Goal: Information Seeking & Learning: Learn about a topic

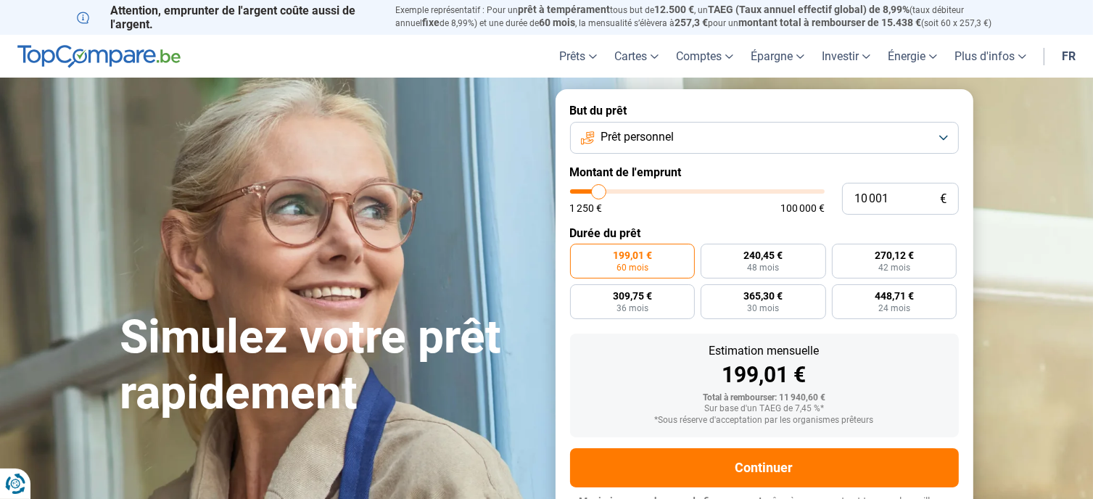
type input "10 250"
type input "10250"
type input "10 500"
type input "10500"
type input "11 750"
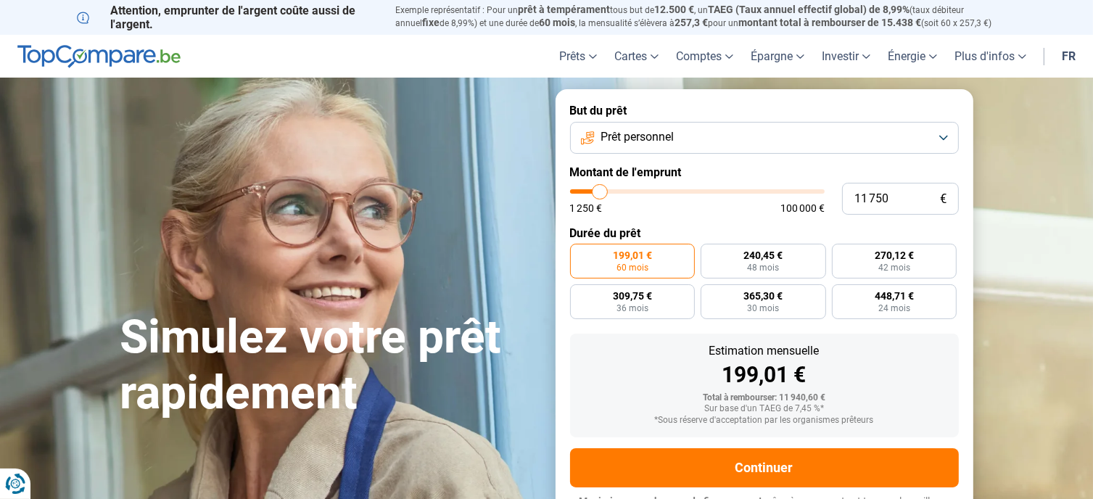
type input "11750"
type input "14 000"
type input "14000"
type input "14 500"
type input "14500"
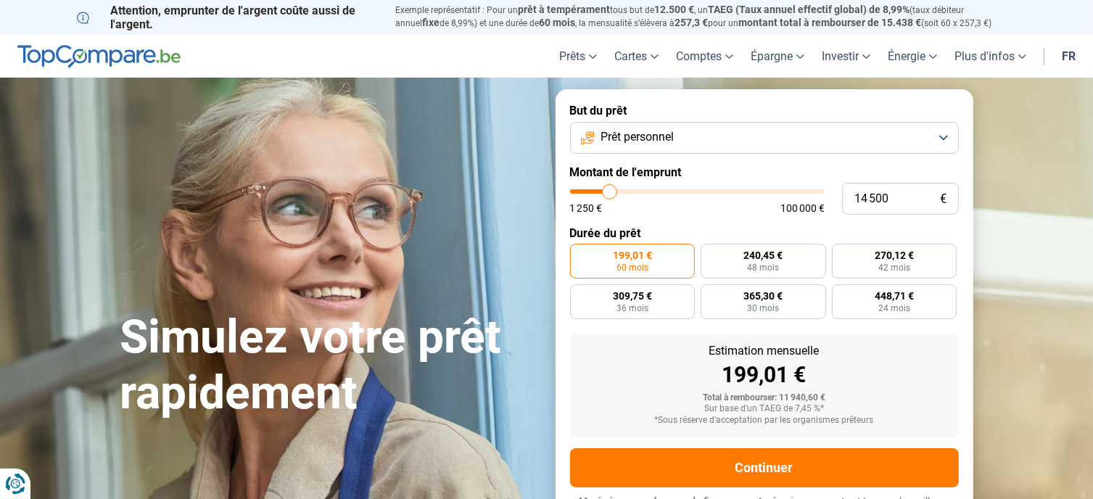
type input "14 750"
type input "14750"
type input "16 750"
type input "16750"
type input "18 000"
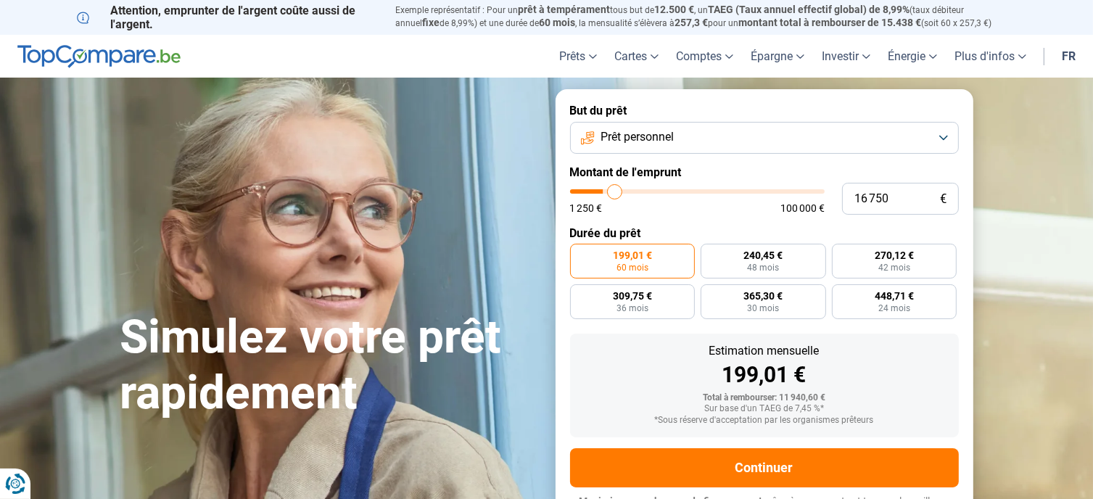
type input "18000"
type input "19 250"
type input "19250"
type input "20 000"
type input "20000"
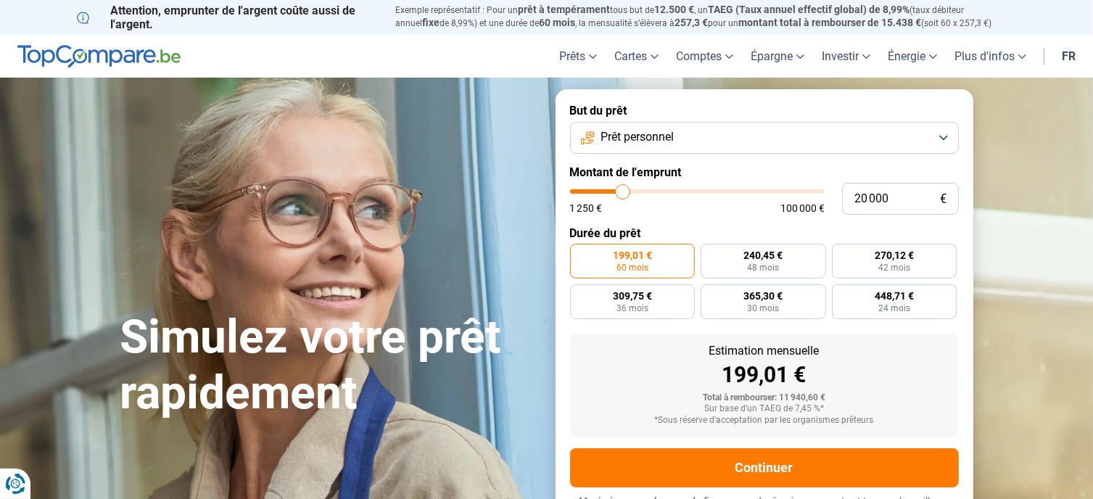
type input "21 000"
type input "21000"
type input "21 750"
type input "21750"
type input "22 250"
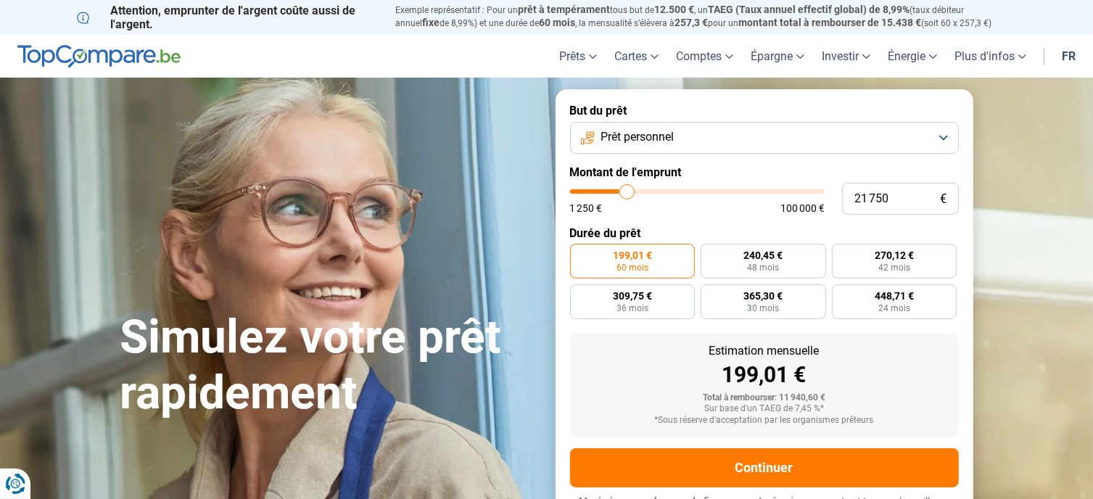
type input "22250"
type input "23 000"
type input "23000"
type input "24 250"
type input "24250"
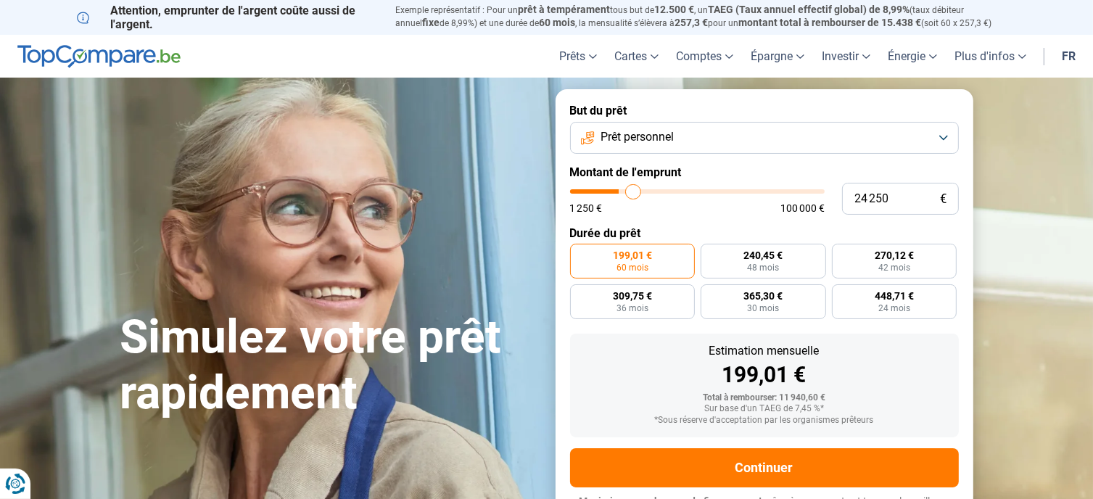
type input "25 750"
type input "25750"
type input "27 250"
type input "27250"
type input "28 000"
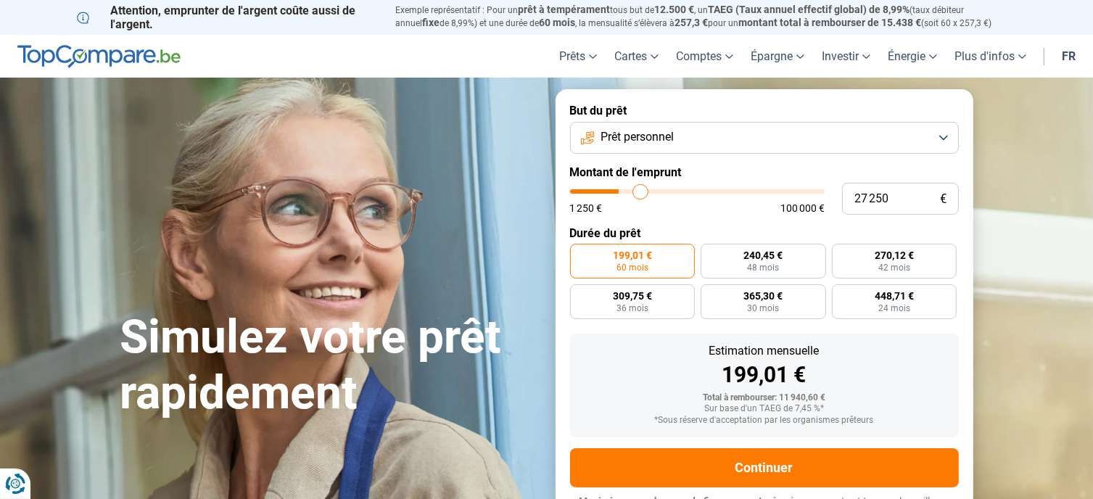
type input "28000"
type input "28 250"
type input "28250"
type input "28 500"
type input "28500"
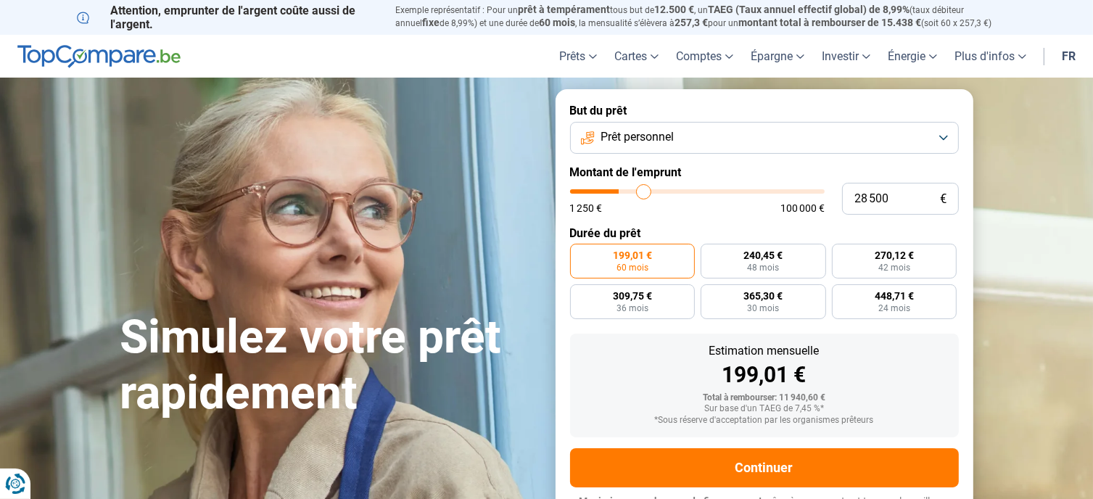
type input "29 250"
type input "29250"
type input "30 250"
type input "30250"
type input "31 000"
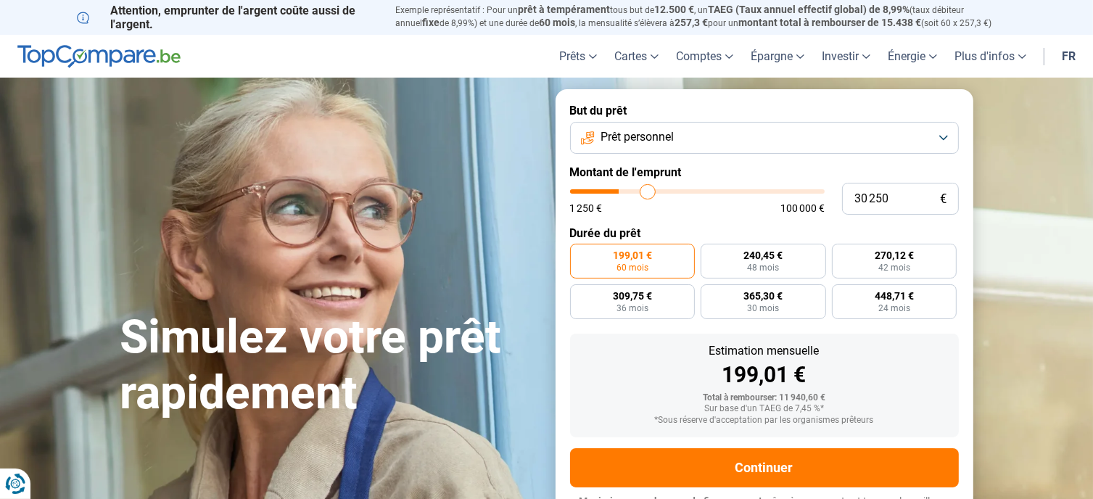
type input "31000"
type input "31 750"
type input "31750"
type input "32 500"
type input "32500"
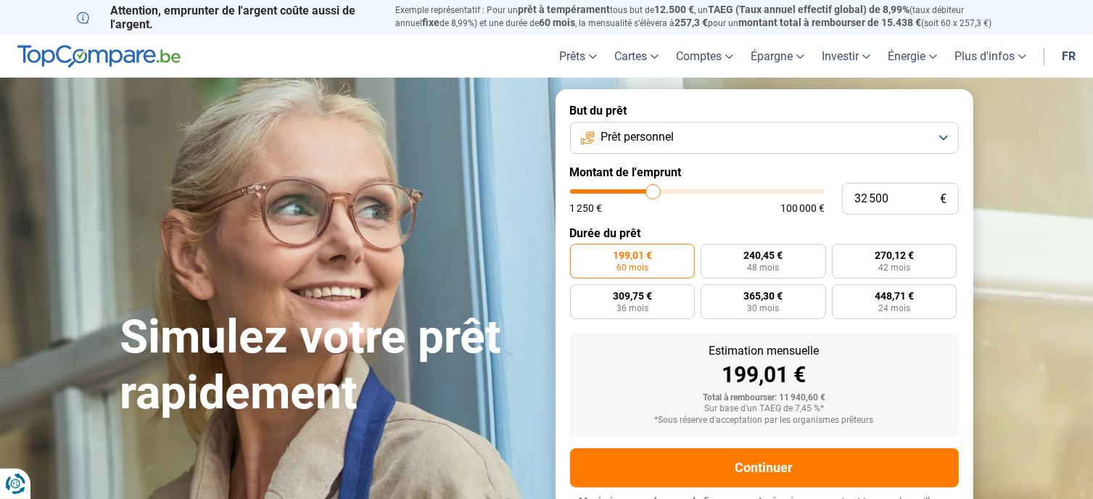
type input "33 500"
type input "33500"
type input "36 000"
type input "36000"
type input "40 000"
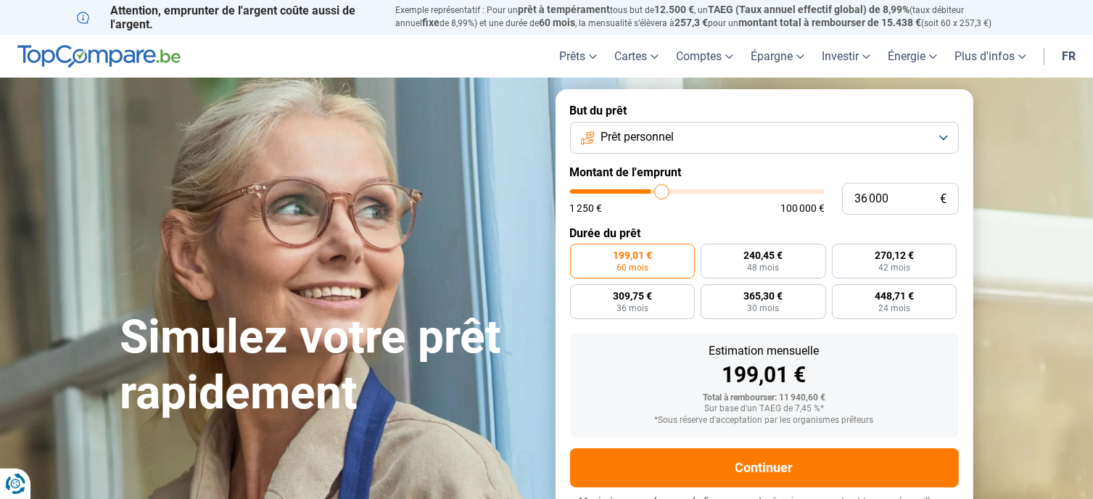
type input "40000"
type input "43 500"
type input "43500"
type input "46 250"
type input "46250"
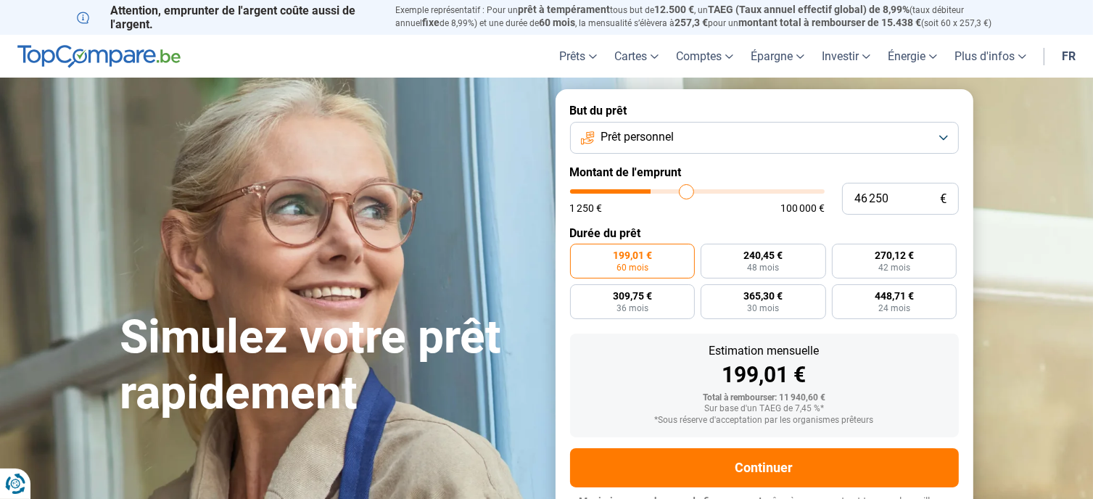
type input "47 500"
type input "47500"
type input "48 000"
type input "48000"
type input "49 250"
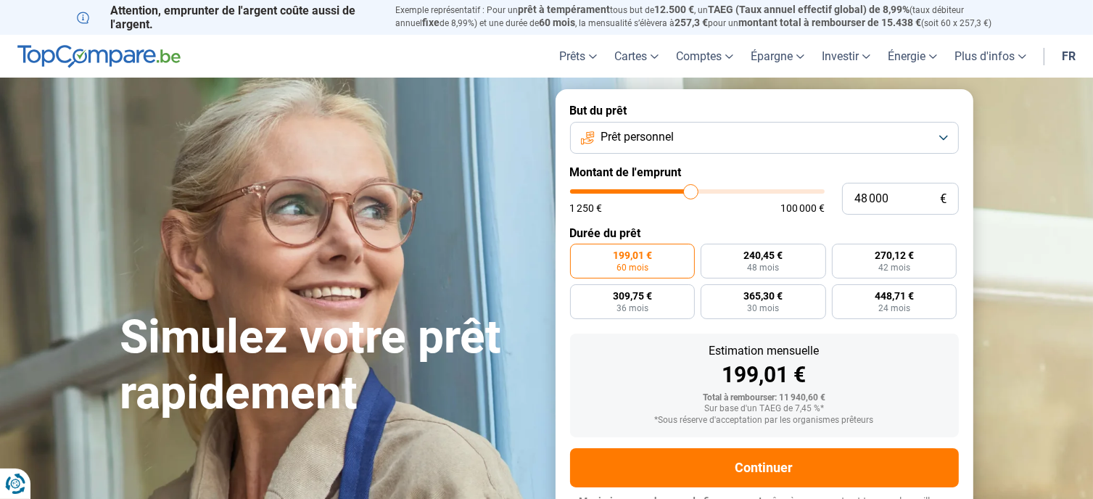
type input "49250"
type input "50 000"
type input "50000"
type input "50 500"
type input "50500"
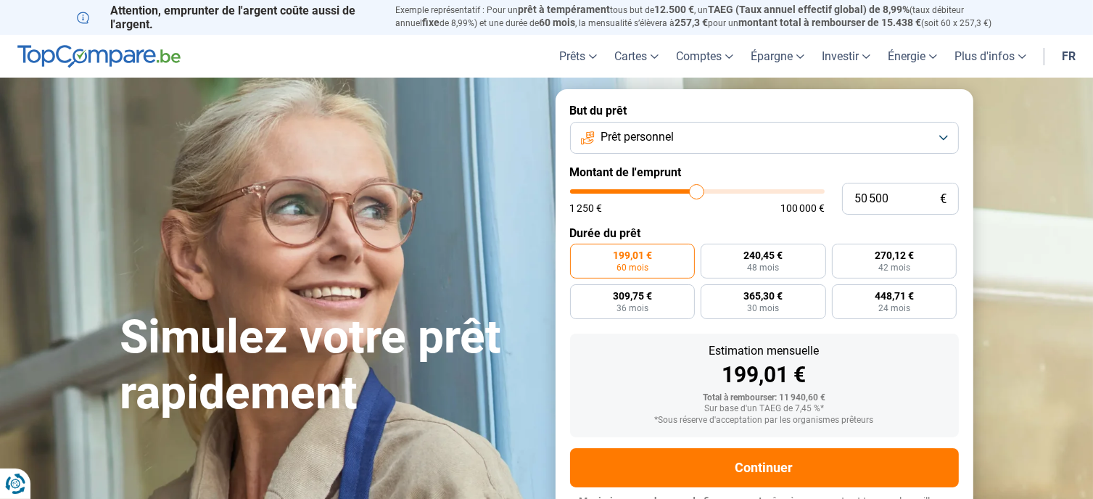
type input "48 750"
type input "48750"
type input "47 500"
type input "47500"
type input "47 000"
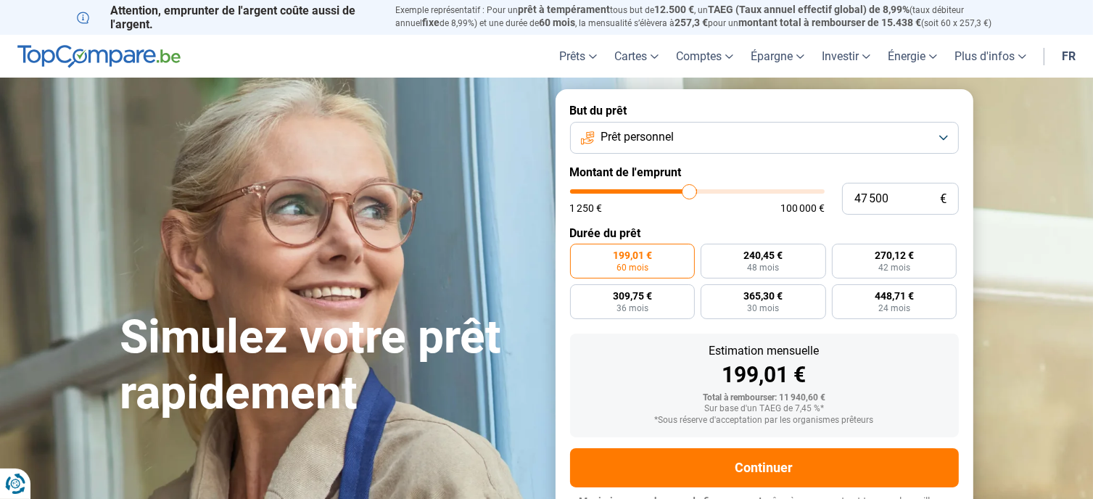
type input "47000"
type input "46 750"
type input "46750"
type input "46 500"
type input "46500"
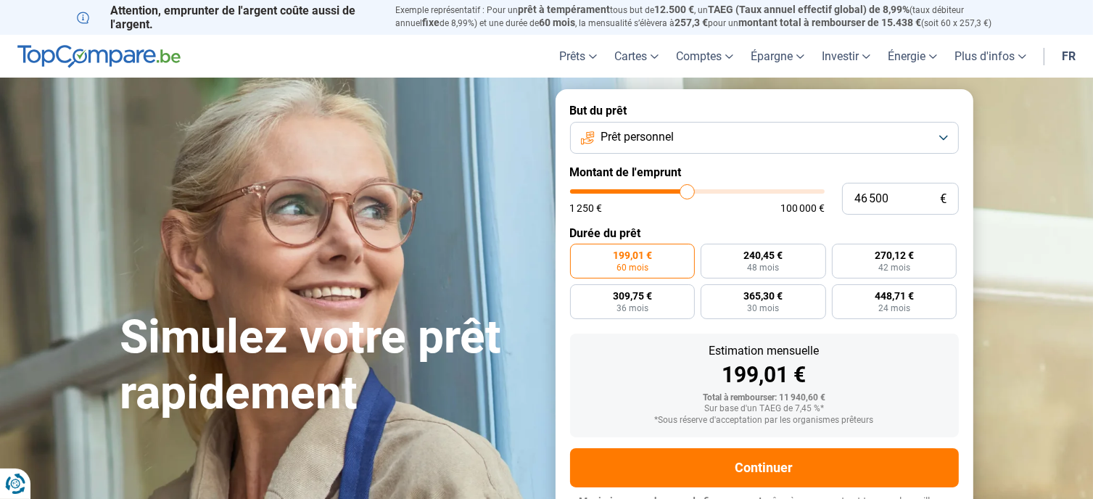
type input "46 250"
type input "46250"
type input "45 000"
type input "45000"
type input "42 750"
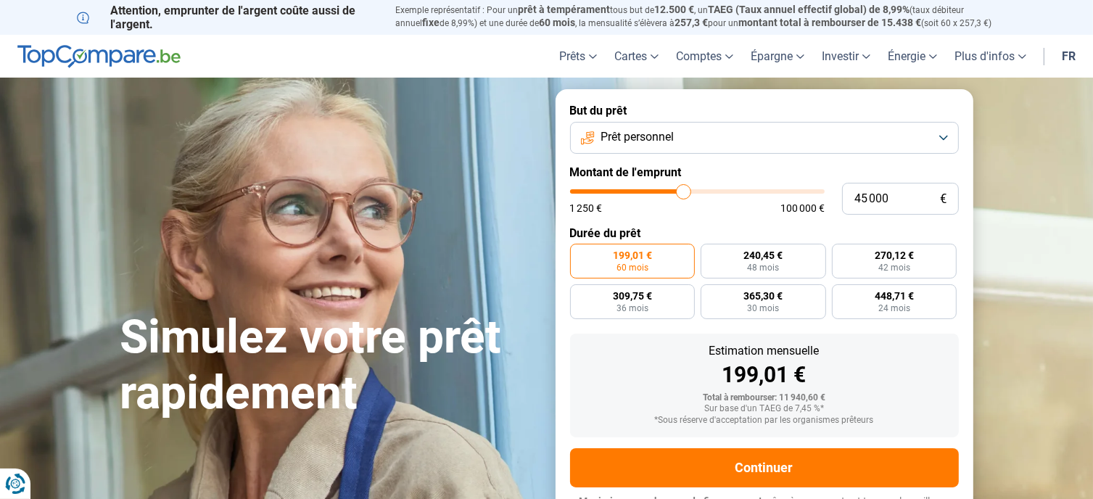
type input "42750"
type input "42 500"
type input "42500"
type input "42 250"
type input "42250"
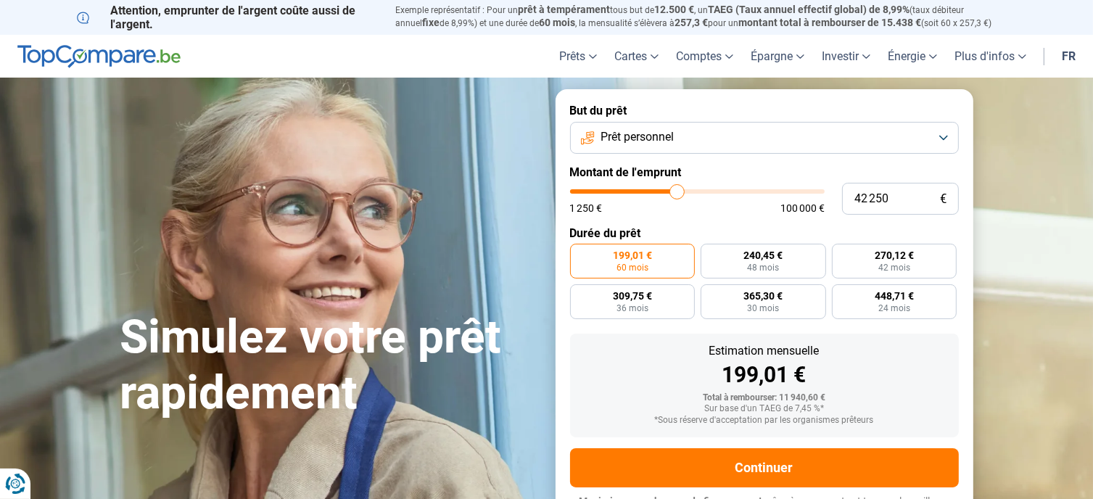
type input "42 000"
type input "42000"
type input "41 500"
type input "41500"
type input "39 750"
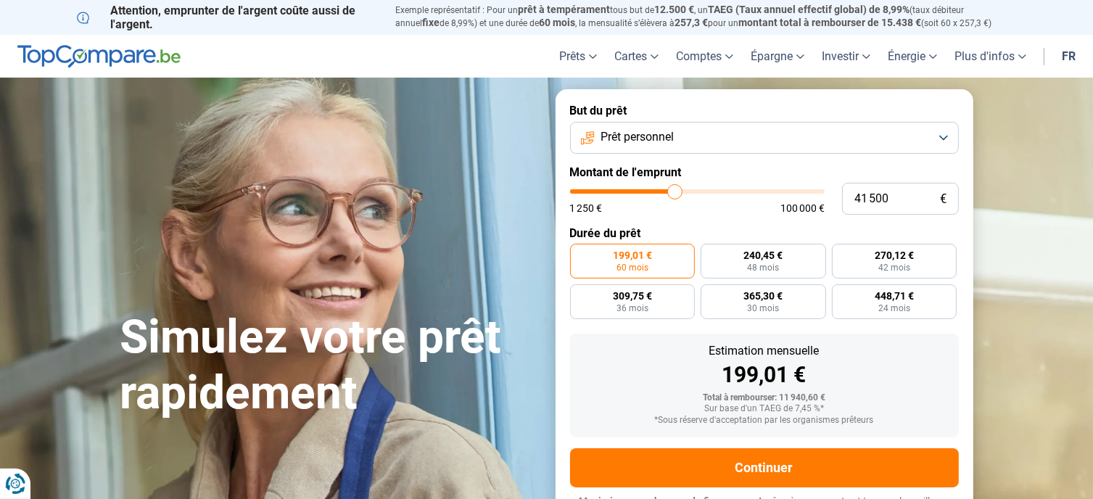
type input "39750"
type input "39 000"
type input "39000"
type input "38 750"
type input "38750"
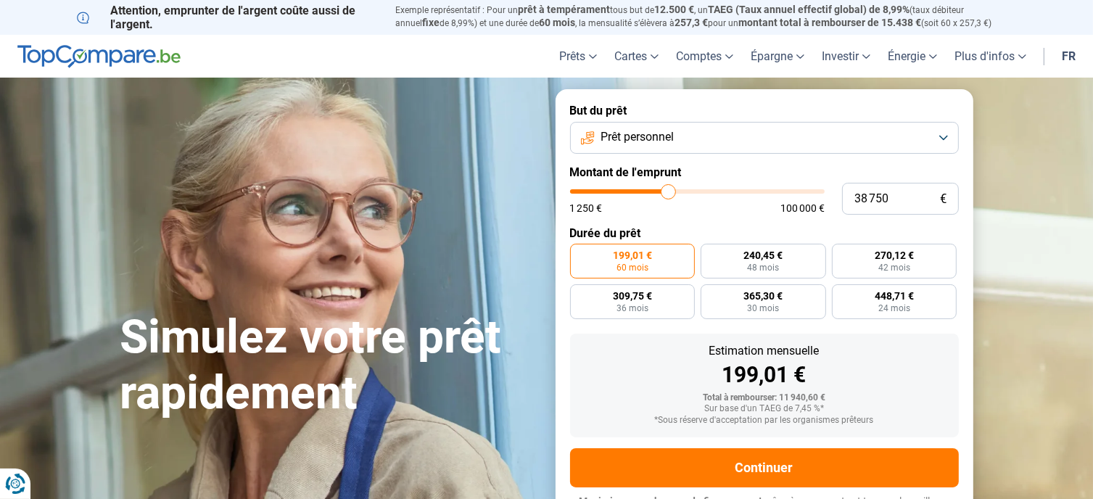
type input "38 000"
type input "38000"
type input "35 750"
type input "35750"
type input "34 750"
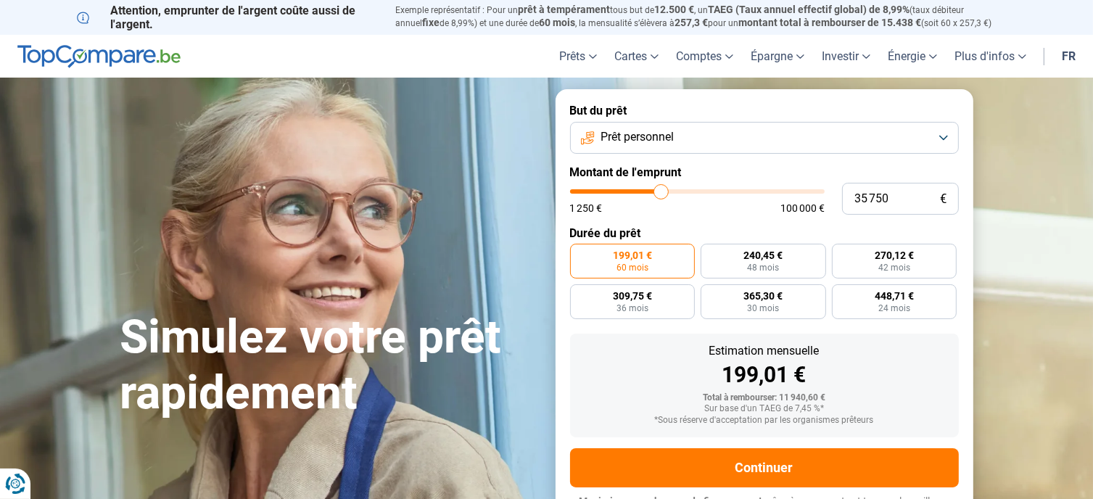
type input "34750"
type input "34 500"
type input "34500"
type input "33 250"
type input "33250"
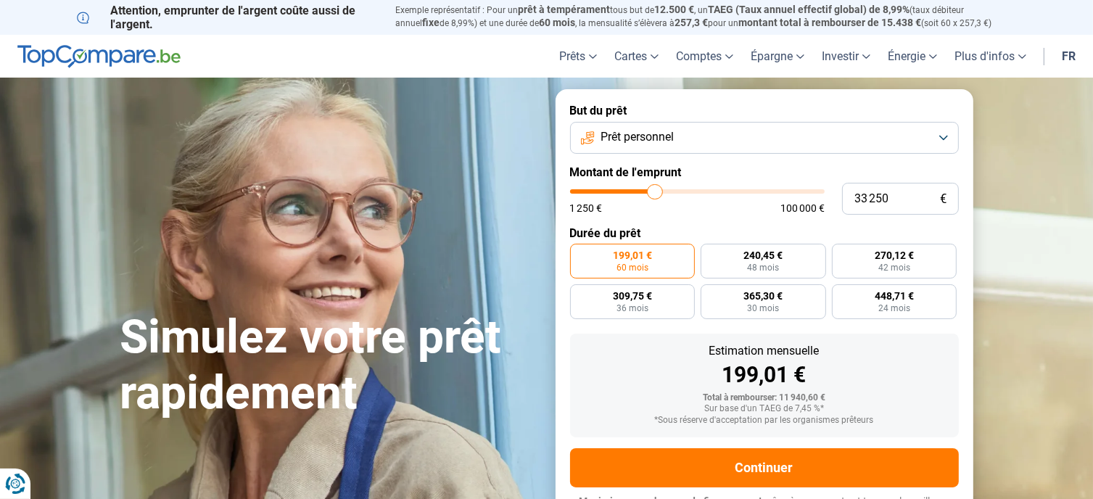
type input "32 250"
type input "32250"
type input "32 000"
type input "32000"
type input "31 750"
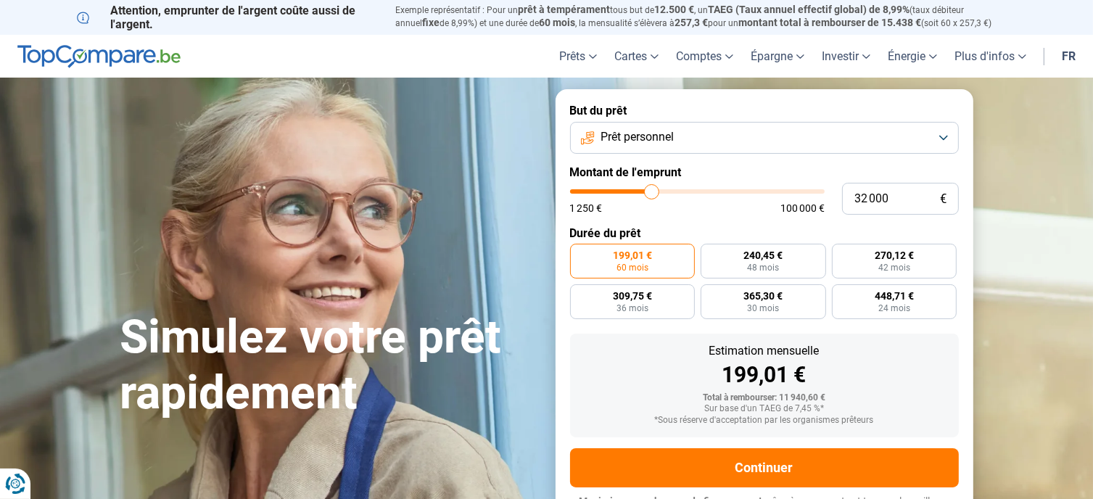
type input "31750"
type input "31 000"
type input "31000"
type input "28 750"
type input "28750"
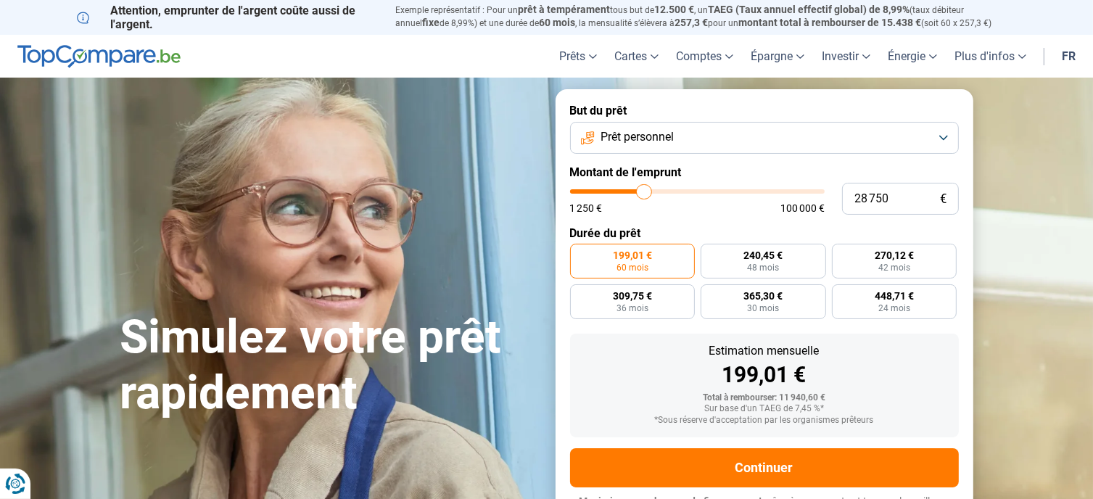
type input "28 250"
type input "28250"
type input "26 250"
type input "26250"
type input "23 250"
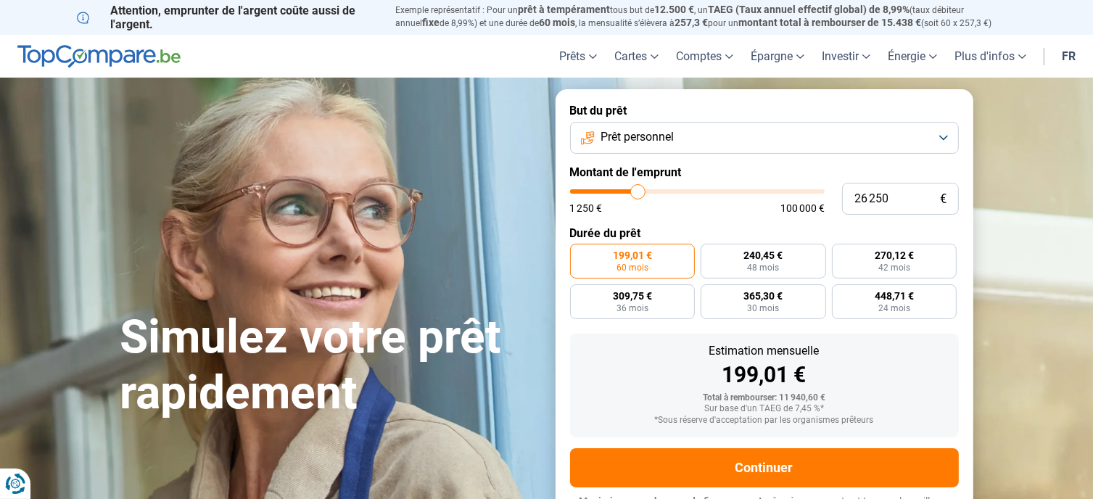
type input "23250"
type input "22 250"
type input "22250"
type input "22 000"
type input "22000"
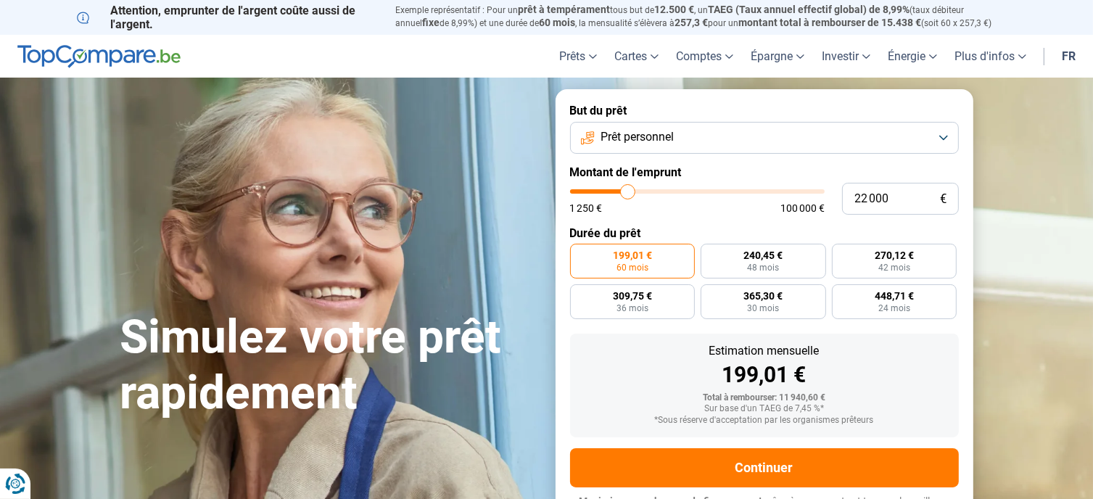
type input "20 000"
type input "20000"
type input "18 500"
type input "18500"
type input "17 250"
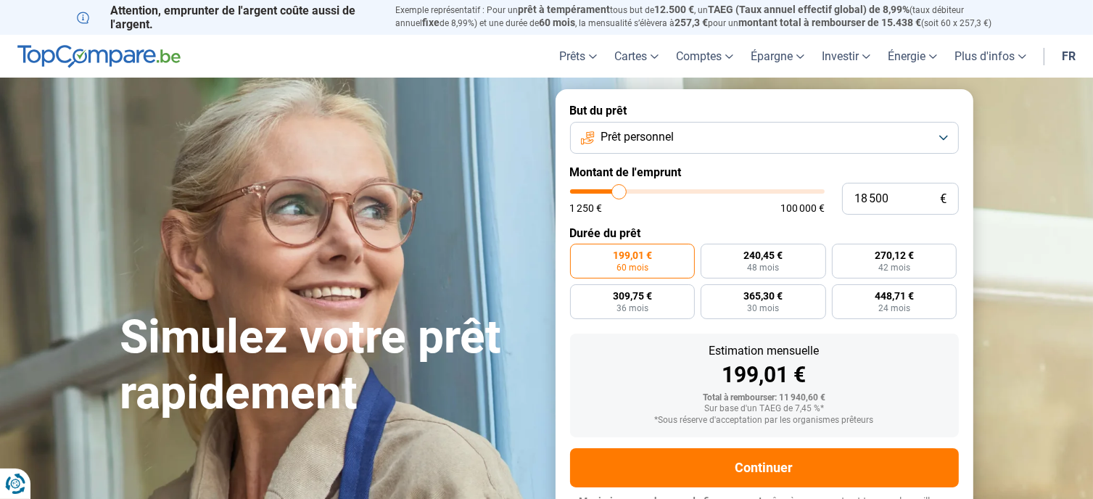
type input "17250"
type input "16 750"
type input "16750"
type input "16 000"
type input "16000"
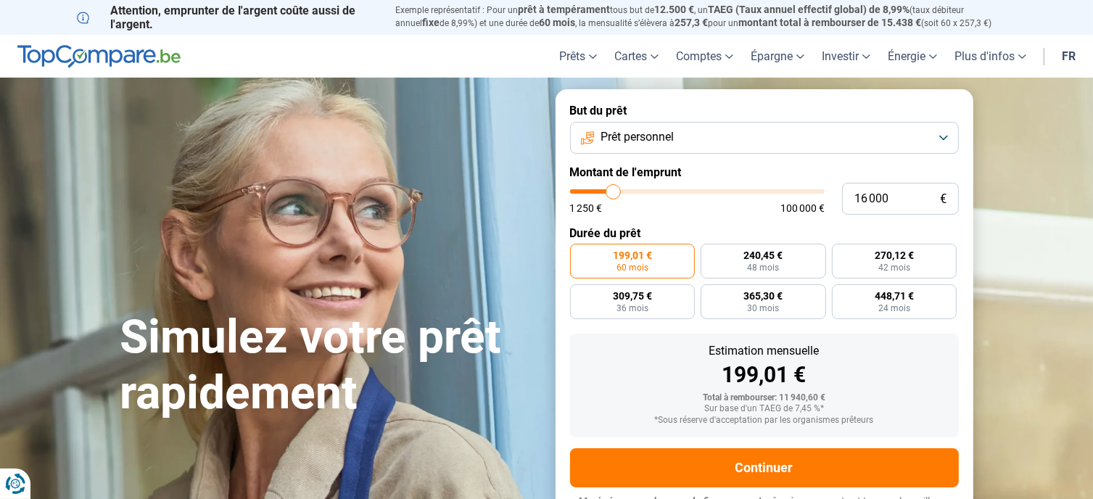
type input "14 750"
type input "14750"
type input "14 250"
type input "14250"
type input "14 500"
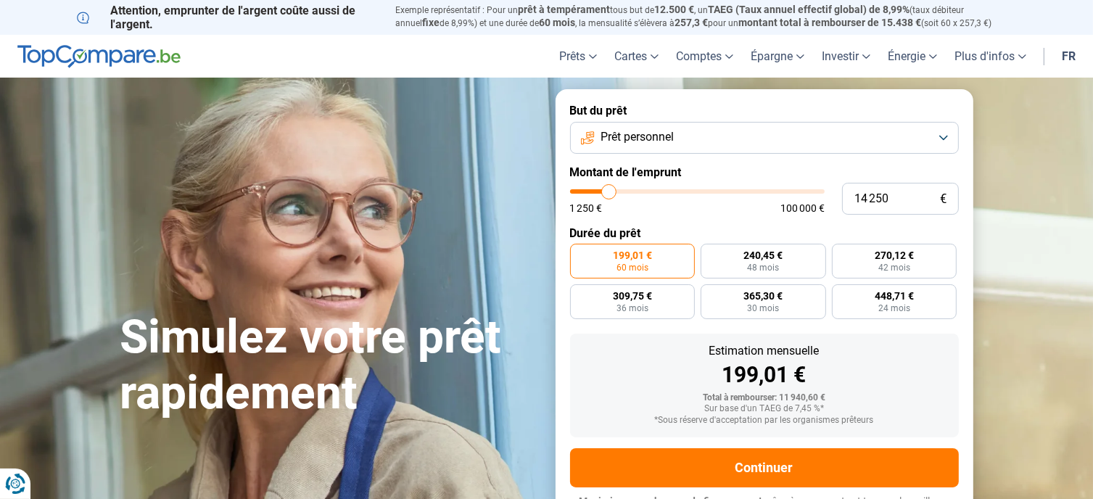
type input "14500"
type input "14 750"
type input "14750"
type input "15 000"
type input "15000"
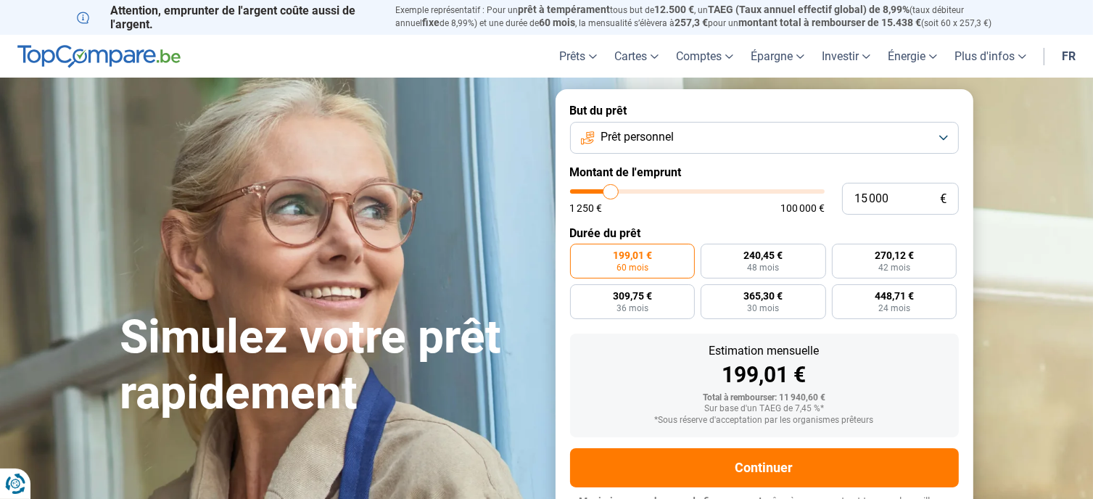
type input "15 250"
type input "15250"
type input "15 500"
type input "15500"
type input "16 500"
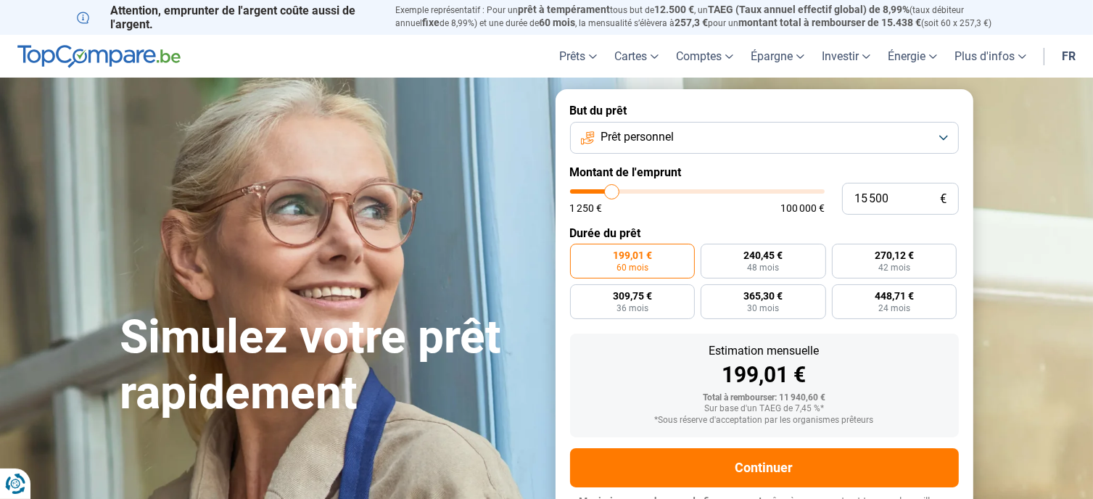
type input "16500"
type input "17 500"
type input "17500"
type input "18 250"
type input "18250"
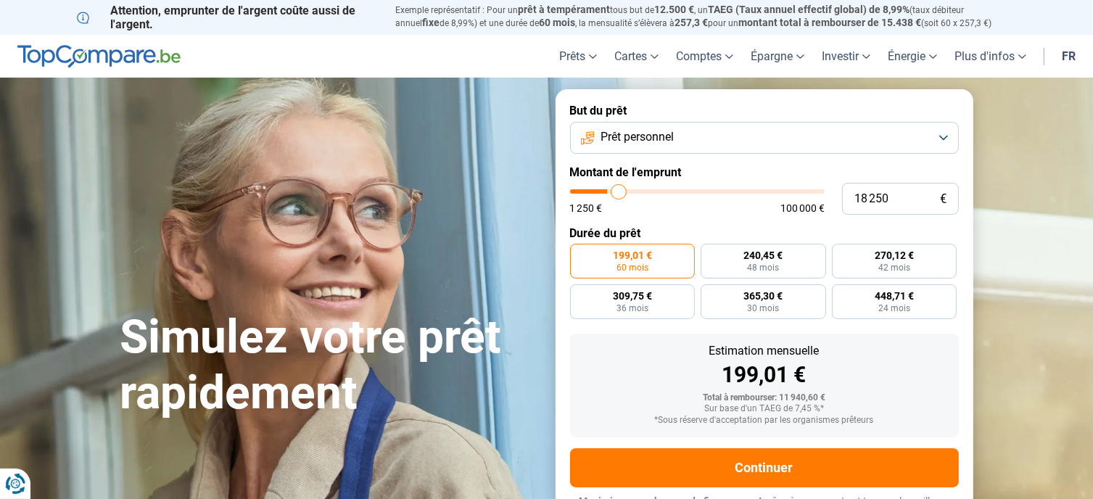
type input "18 500"
type input "18500"
type input "17 750"
type input "17750"
type input "16 500"
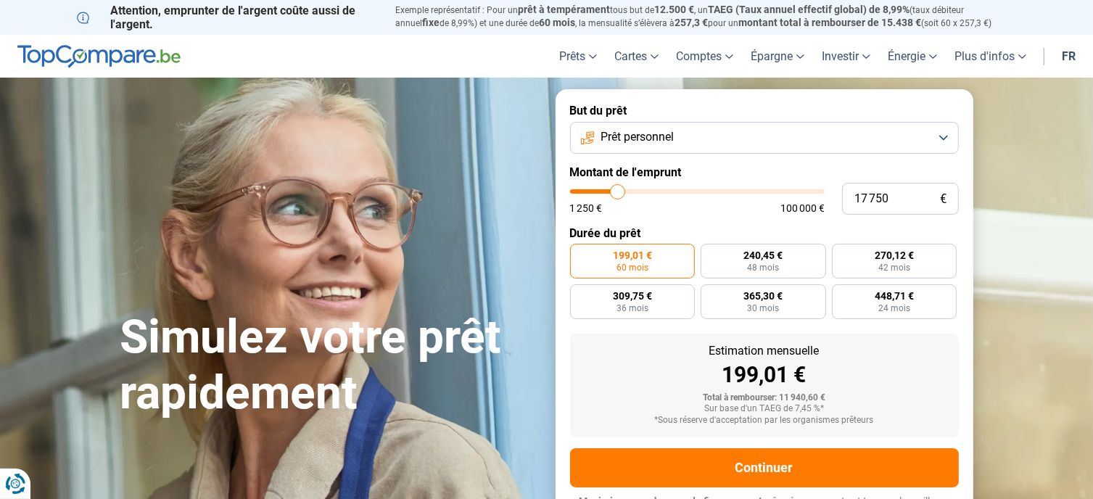
type input "16500"
type input "16 000"
type input "16000"
type input "15 750"
type input "15750"
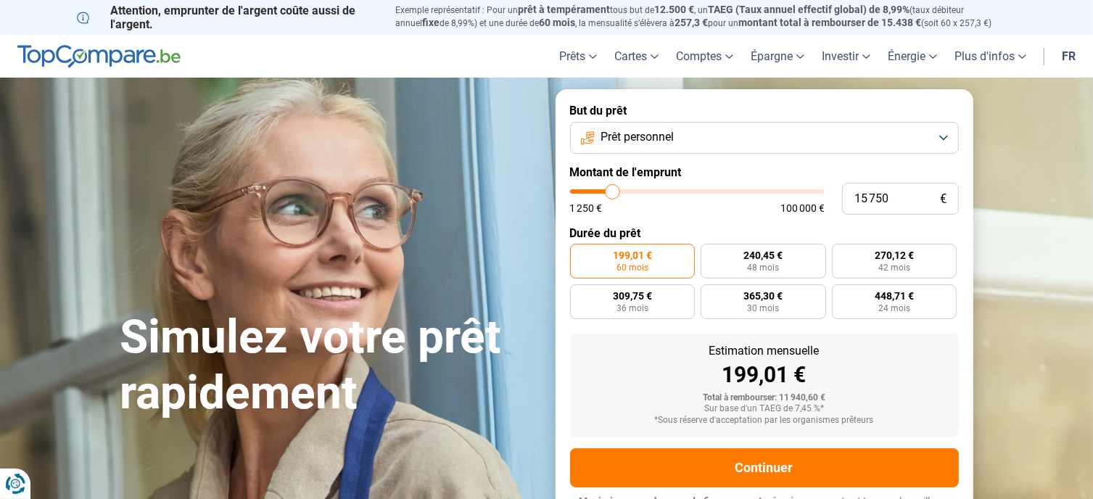
type input "16 000"
type input "16000"
type input "16 250"
drag, startPoint x: 600, startPoint y: 188, endPoint x: 614, endPoint y: 209, distance: 25.5
type input "16250"
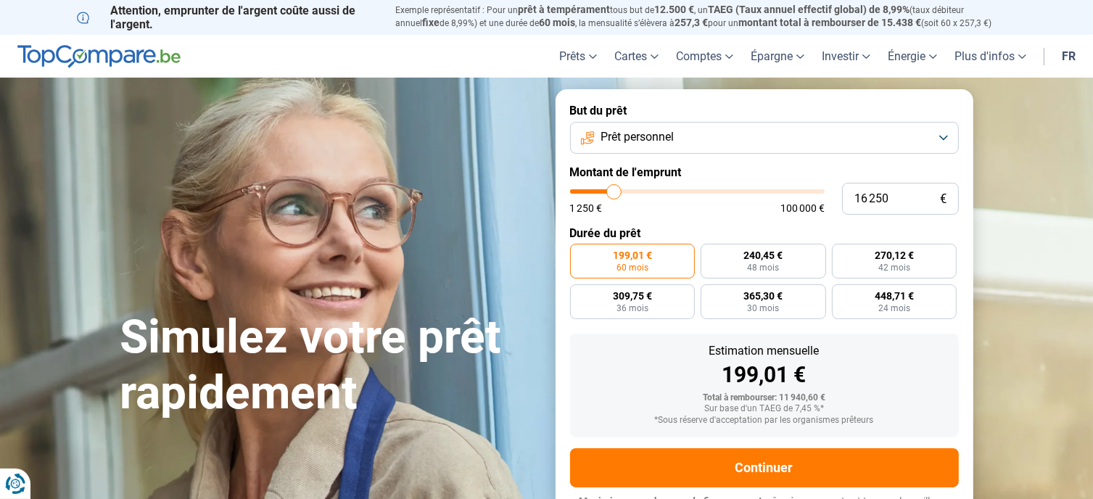
click at [614, 194] on input "range" at bounding box center [697, 191] width 255 height 4
radio input "false"
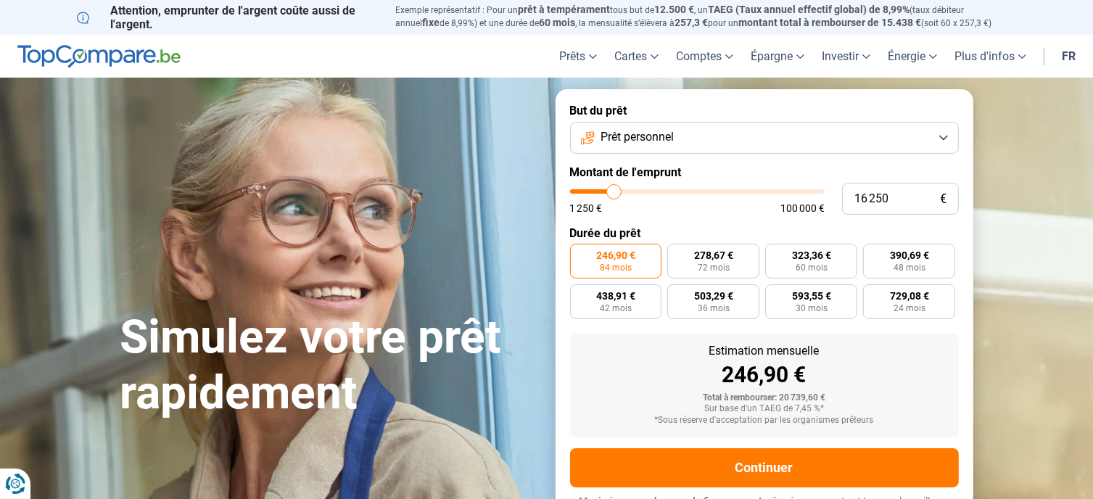
scroll to position [25, 0]
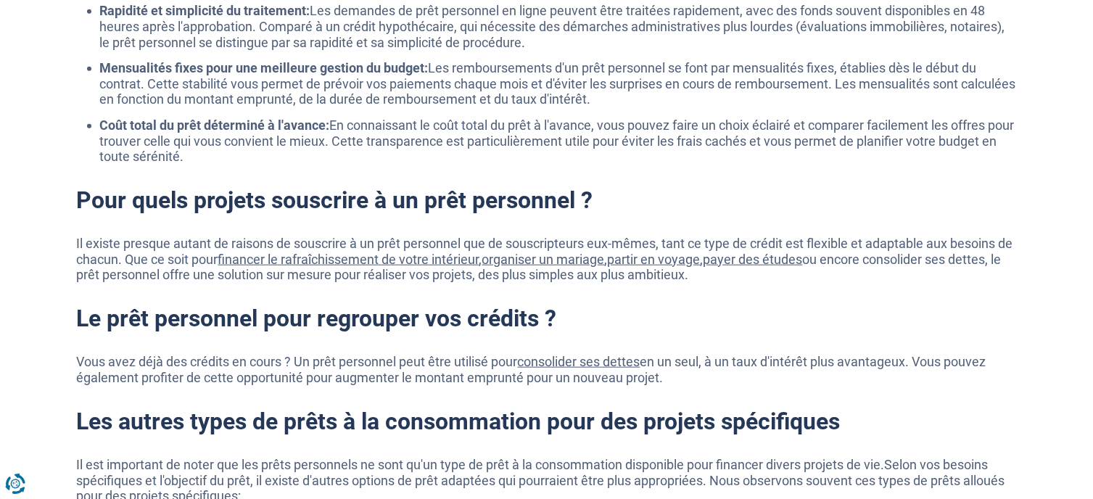
scroll to position [1523, 0]
